Goal: Information Seeking & Learning: Learn about a topic

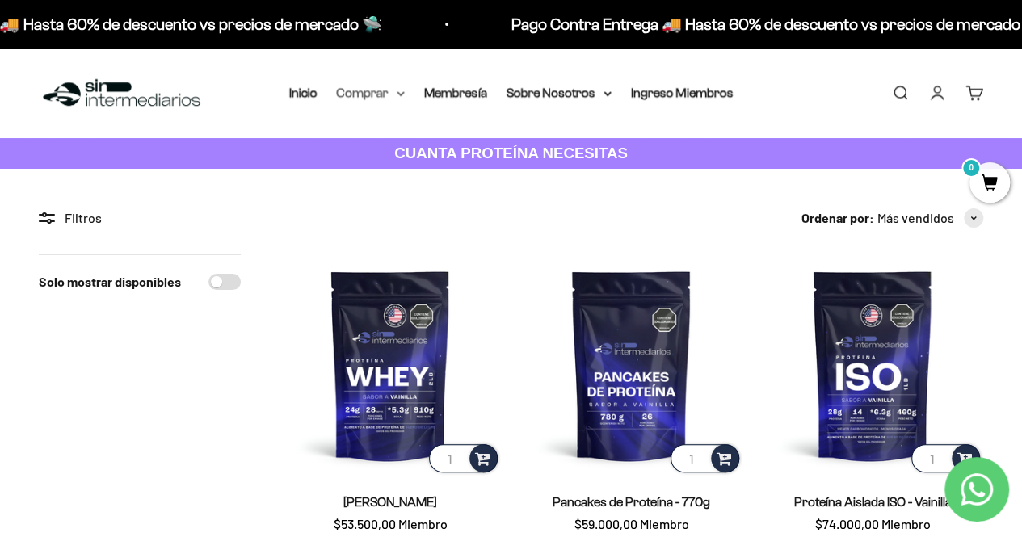
click at [395, 93] on summary "Comprar" at bounding box center [371, 92] width 68 height 21
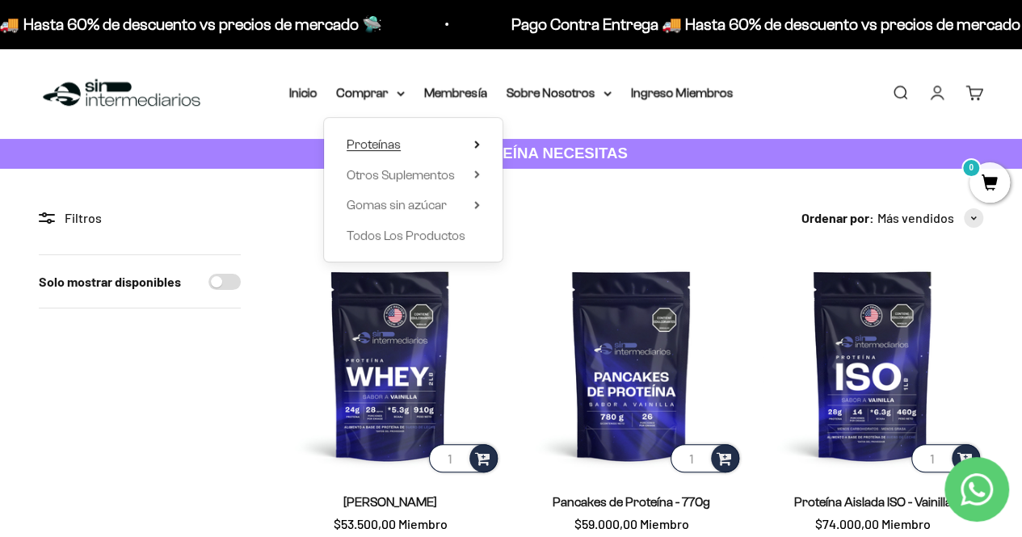
click at [475, 145] on icon at bounding box center [477, 145] width 6 height 8
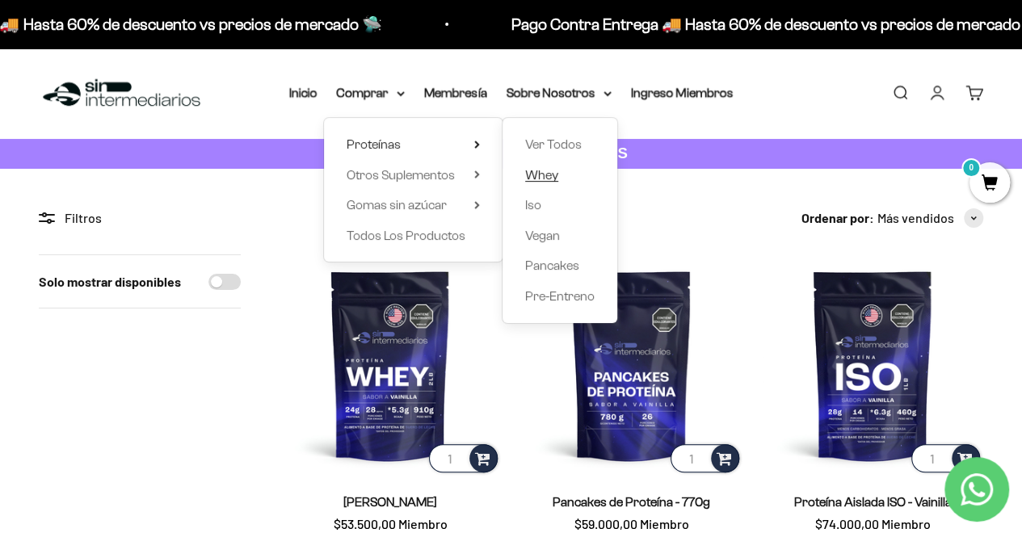
click at [540, 181] on span "Whey" at bounding box center [541, 175] width 33 height 14
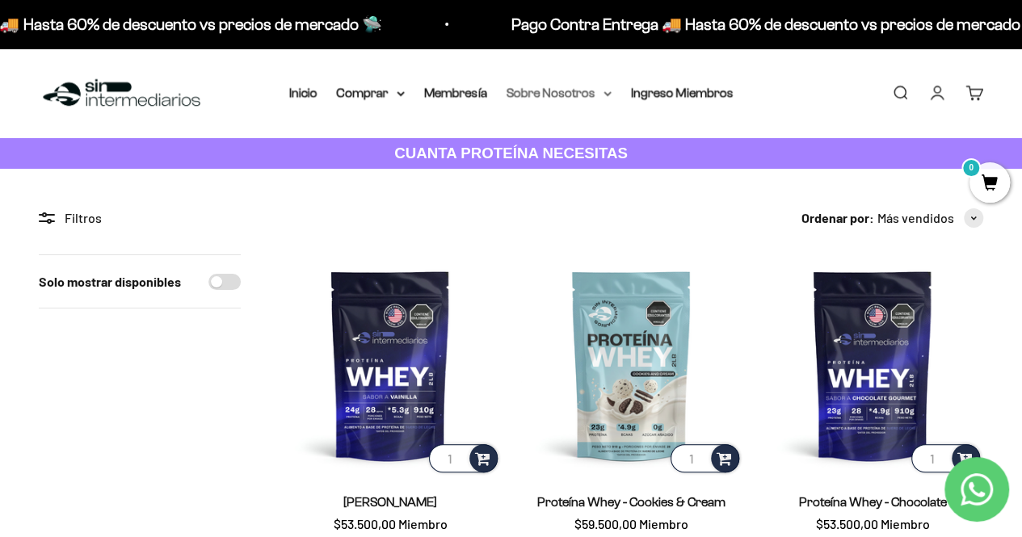
click at [568, 90] on summary "Sobre Nosotros" at bounding box center [559, 92] width 105 height 21
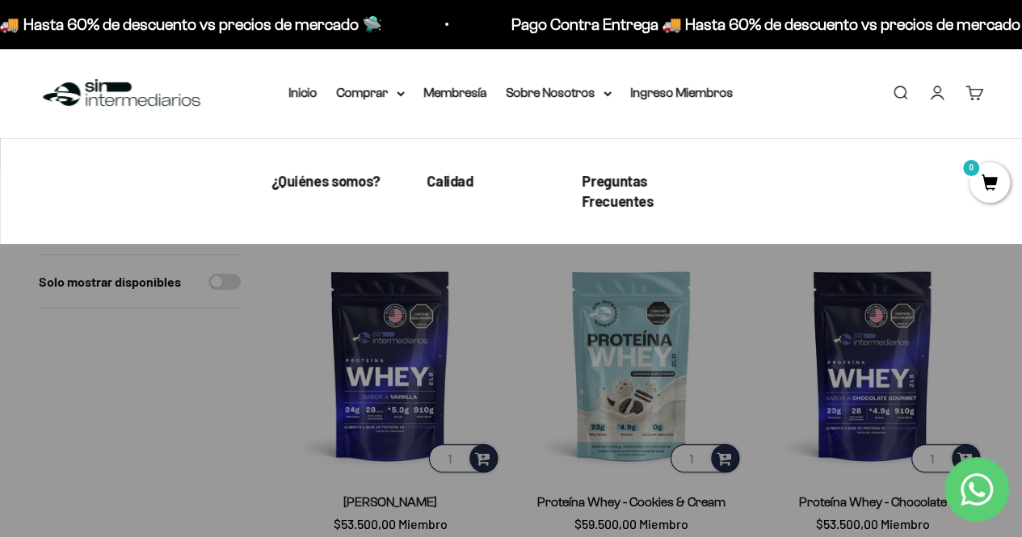
click at [330, 190] on link "¿Quiénes somos?" at bounding box center [326, 181] width 108 height 20
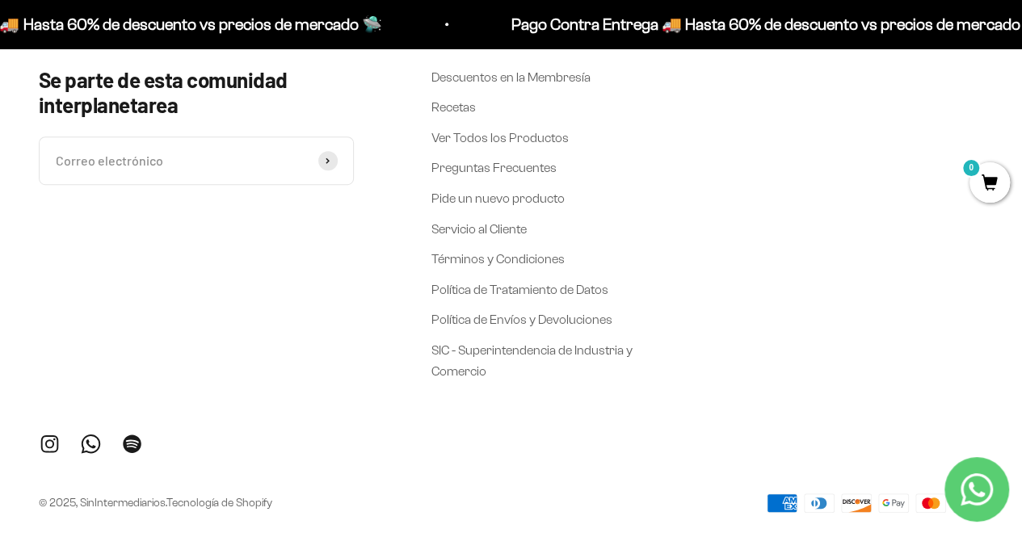
scroll to position [3490, 0]
